Goal: Find specific page/section: Find specific page/section

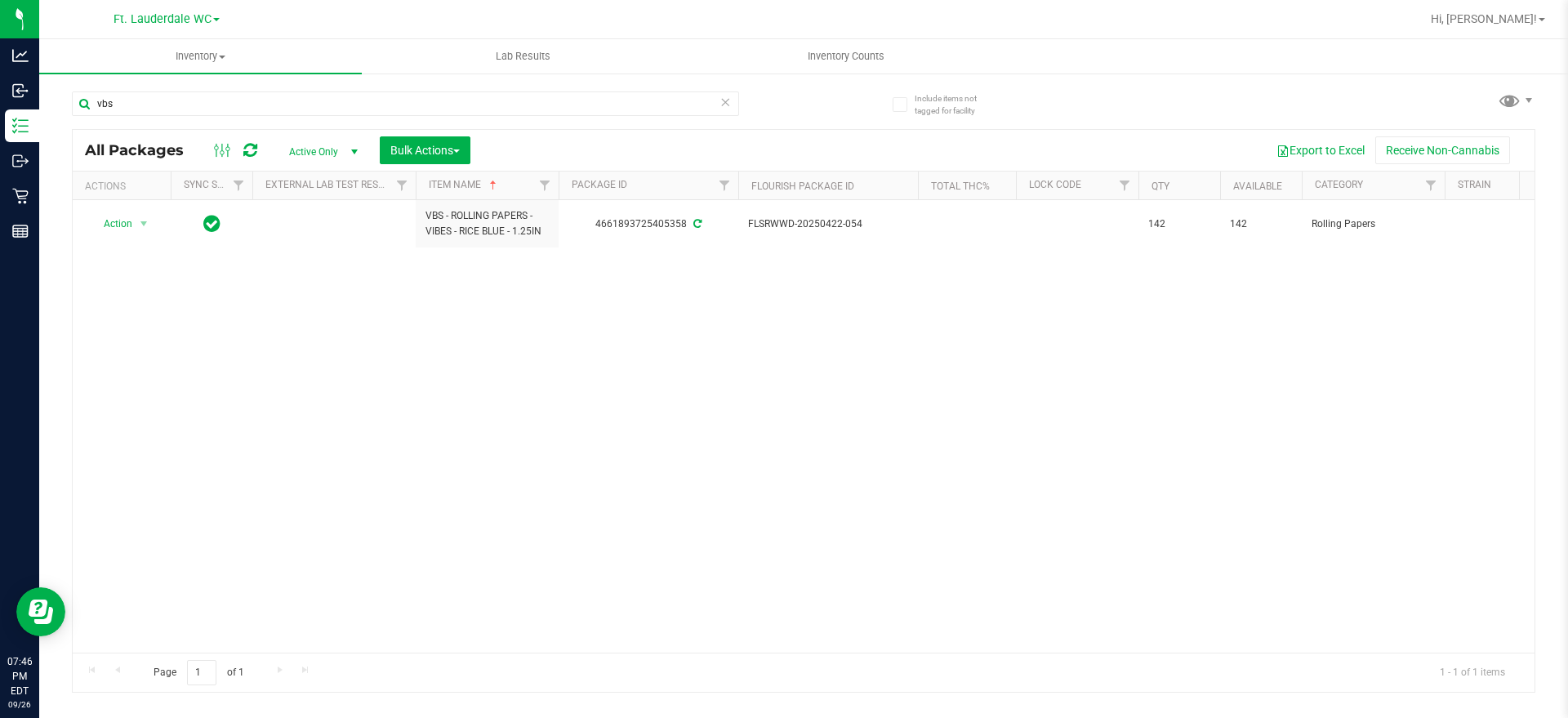
click at [724, 102] on icon at bounding box center [726, 101] width 12 height 20
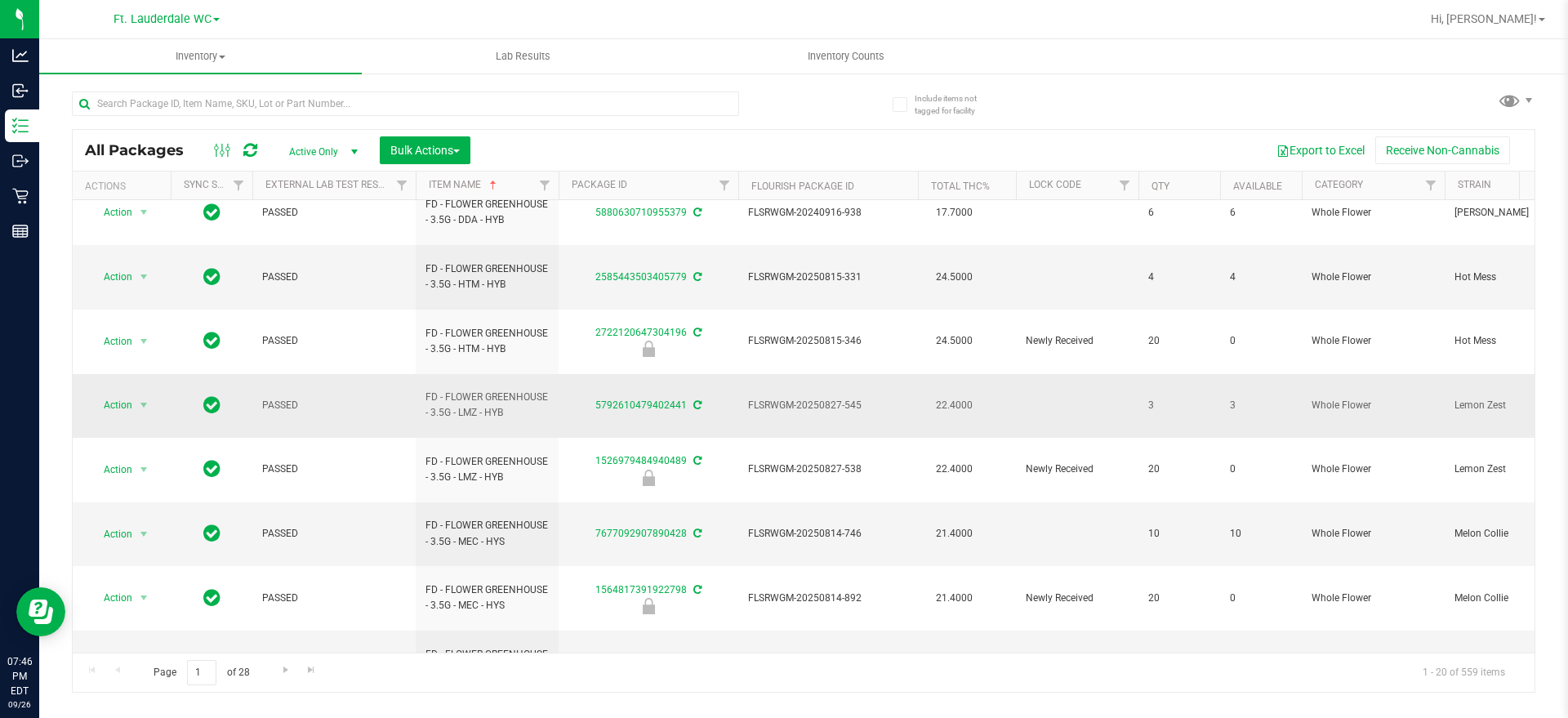
scroll to position [548, 0]
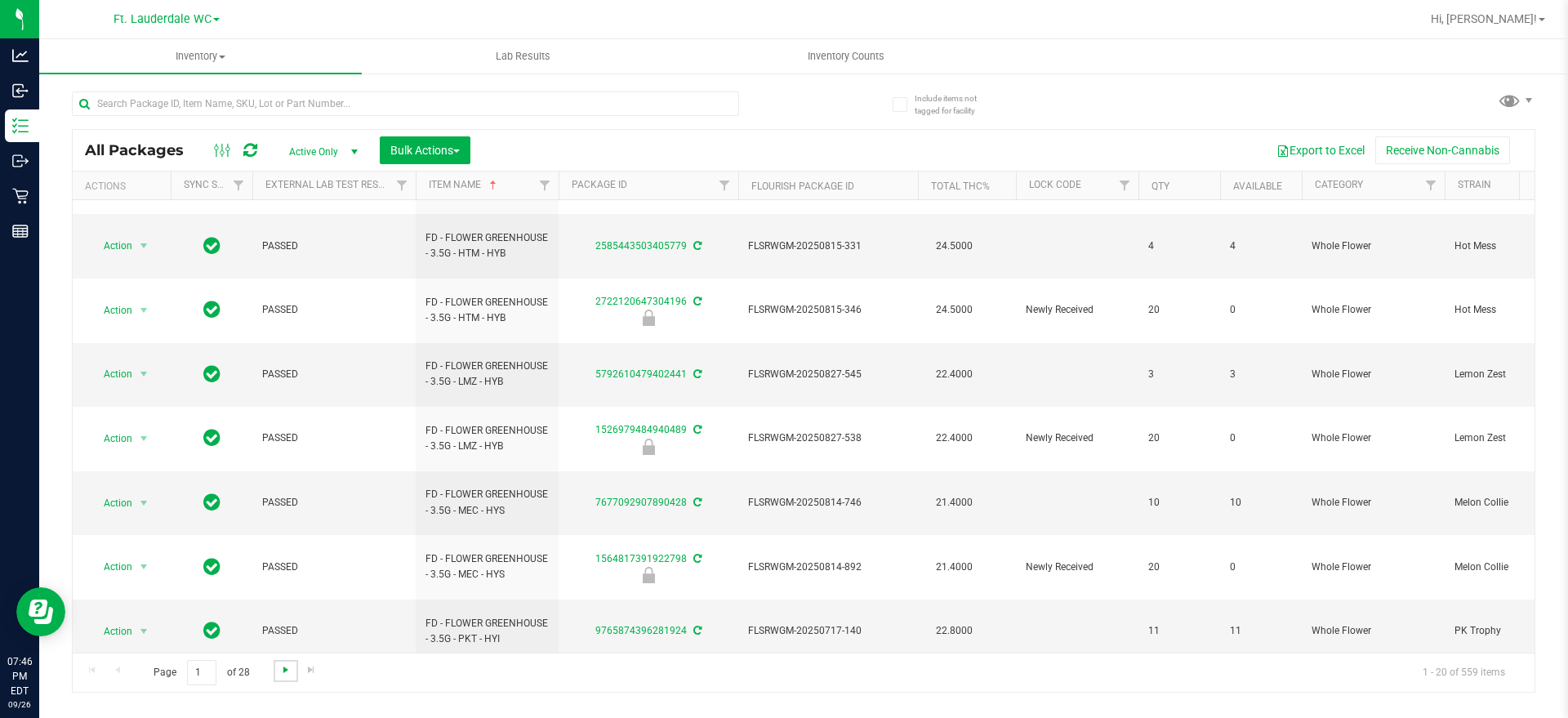
click at [279, 668] on span "Go to the next page" at bounding box center [286, 670] width 13 height 13
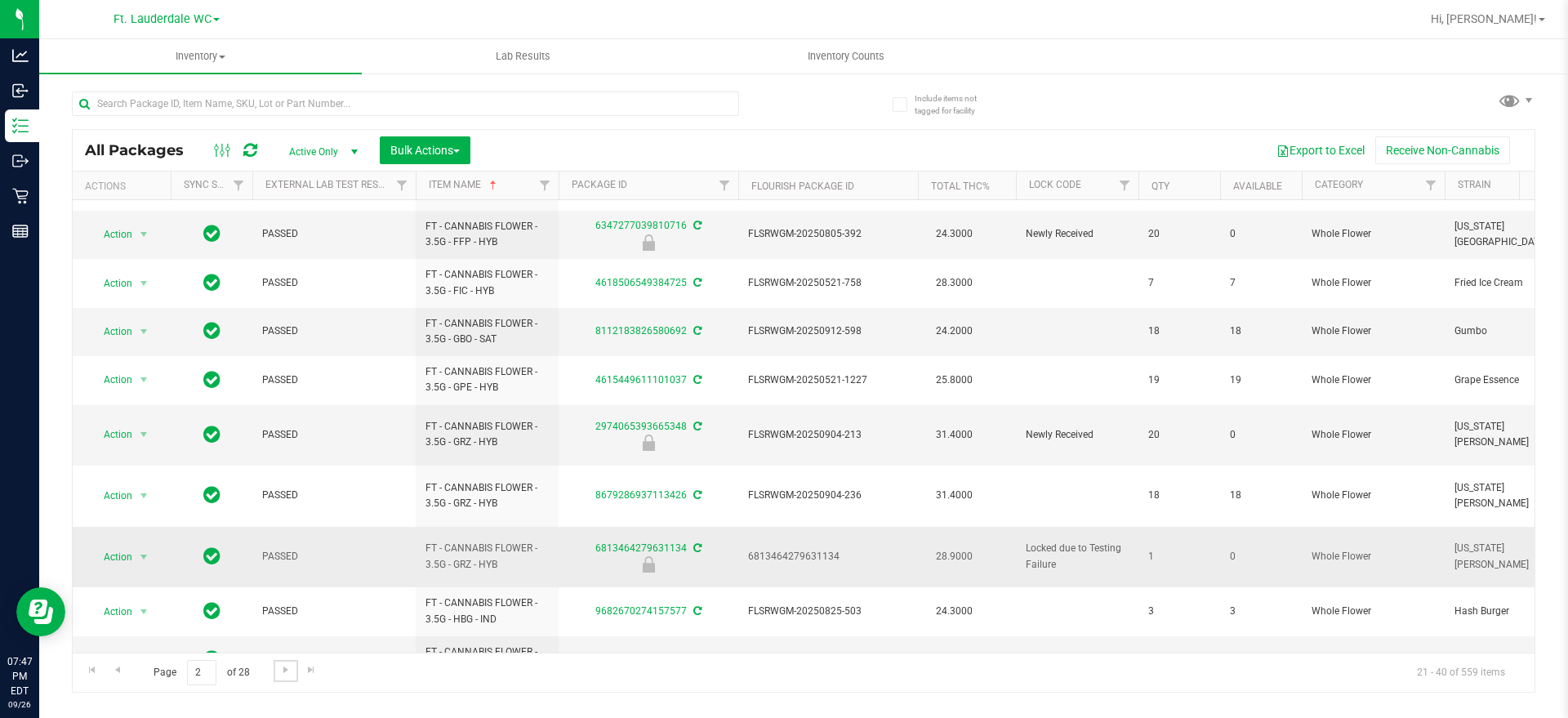
scroll to position [558, 0]
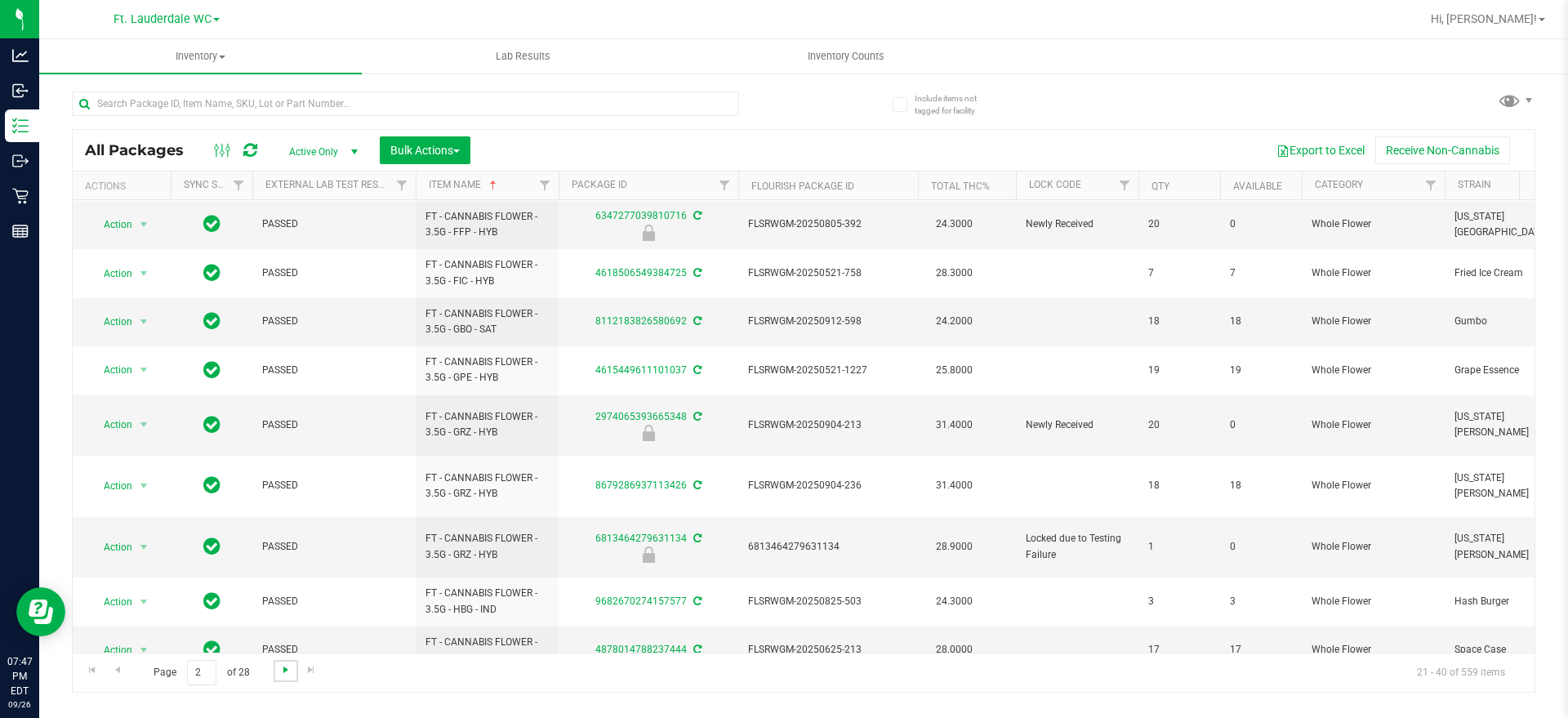
click at [285, 674] on span "Go to the next page" at bounding box center [286, 670] width 13 height 13
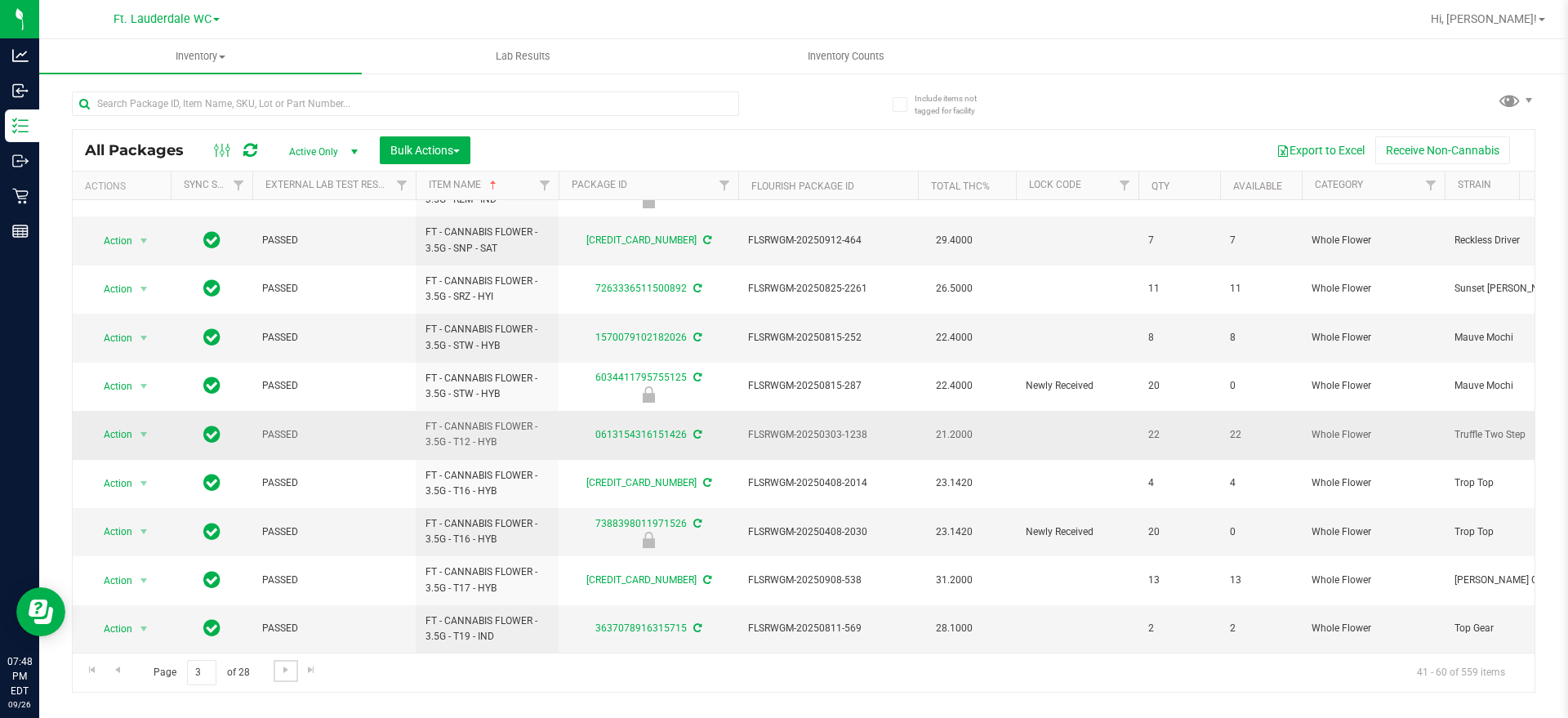
scroll to position [532, 0]
click at [209, 669] on input "3" at bounding box center [202, 672] width 30 height 25
type input "1"
